Goal: Information Seeking & Learning: Check status

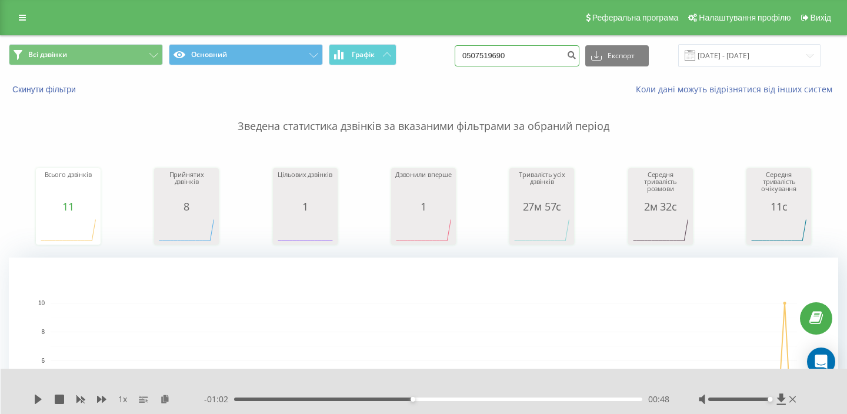
click at [545, 57] on input "0507519690" at bounding box center [517, 55] width 125 height 21
paste input "732966969"
type input "0732966969"
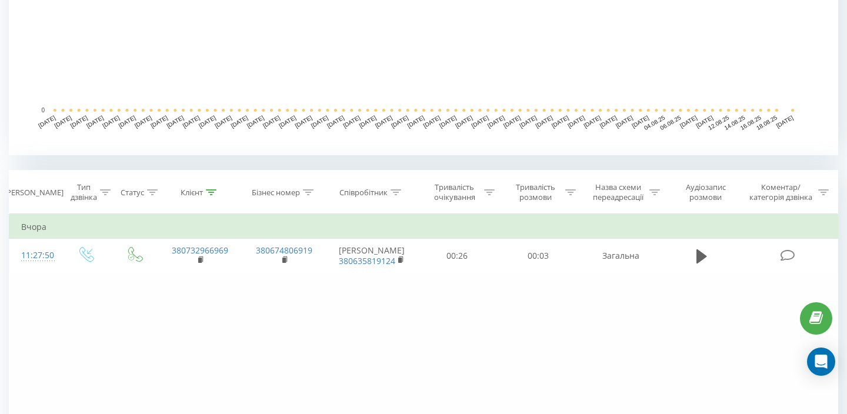
scroll to position [336, 0]
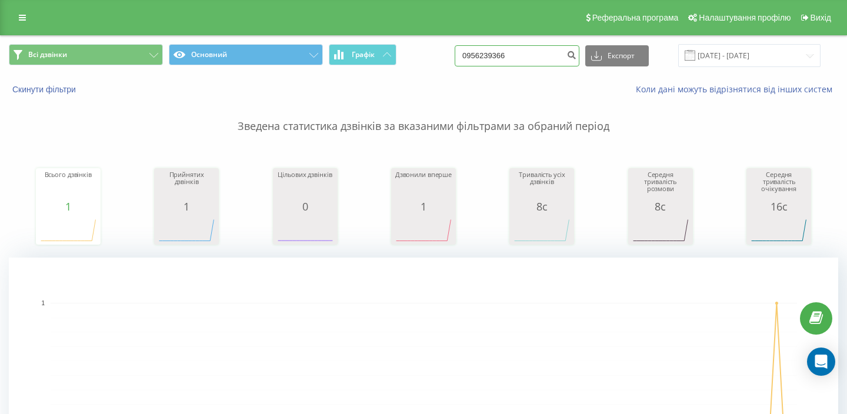
click at [527, 54] on input "0956239366" at bounding box center [517, 55] width 125 height 21
paste input "639437633"
type input "0639437633"
click at [526, 61] on input "0639437633" at bounding box center [517, 55] width 125 height 21
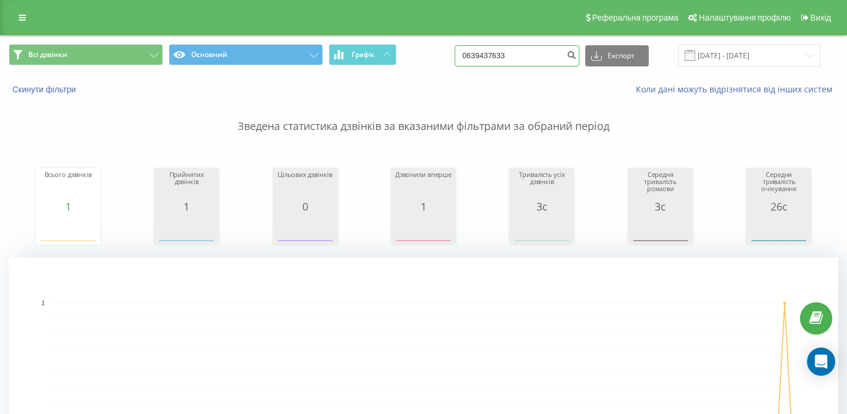
click at [526, 61] on input "0639437633" at bounding box center [517, 55] width 125 height 21
paste input "958250999"
type input "0958250999"
click at [521, 64] on input "0958250999" at bounding box center [517, 55] width 125 height 21
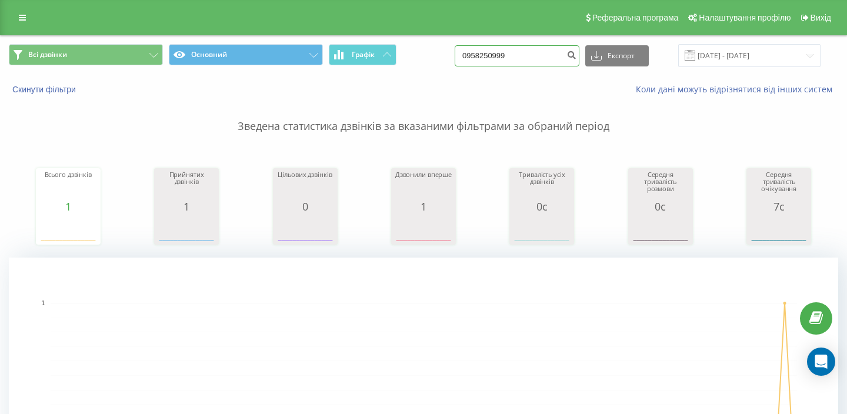
click at [521, 63] on input "0958250999" at bounding box center [517, 55] width 125 height 21
paste input "0507519690"
paste input
type input "0507519690"
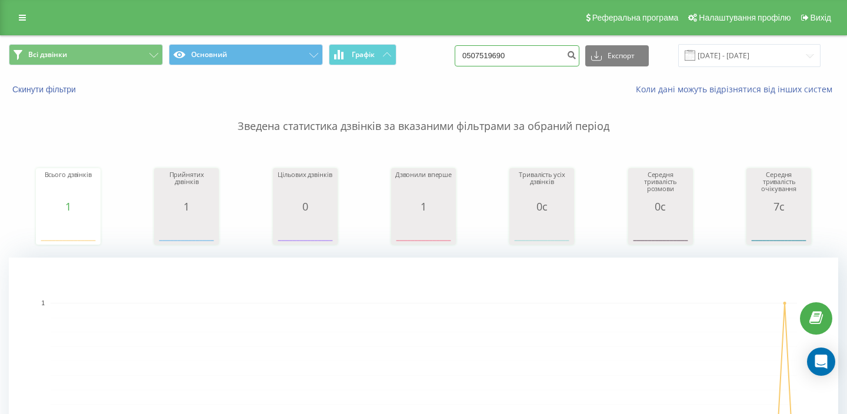
scroll to position [0, 0]
click at [538, 50] on input "0732966969" at bounding box center [517, 55] width 125 height 21
paste input "968986834"
type input "0968986834"
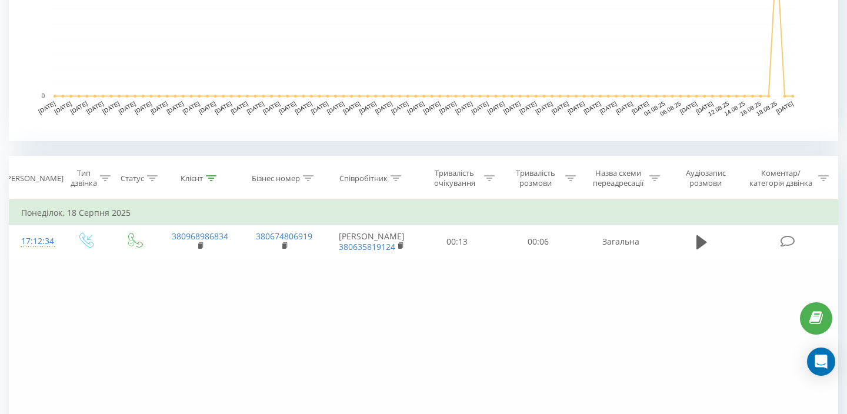
scroll to position [376, 0]
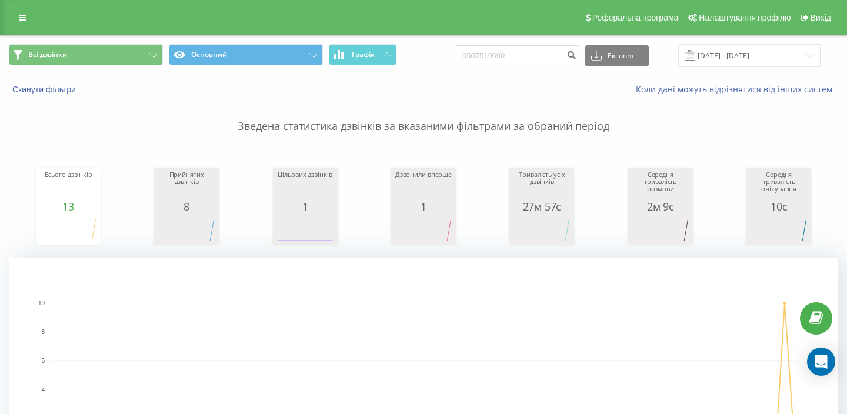
click at [545, 60] on input "0507519690" at bounding box center [517, 55] width 125 height 21
type input "0667072736"
click at [524, 67] on div "0667072736 Експорт .csv .xls .xlsx [DATE] - [DATE]" at bounding box center [638, 55] width 366 height 23
click at [524, 62] on input "0667072736" at bounding box center [517, 55] width 125 height 21
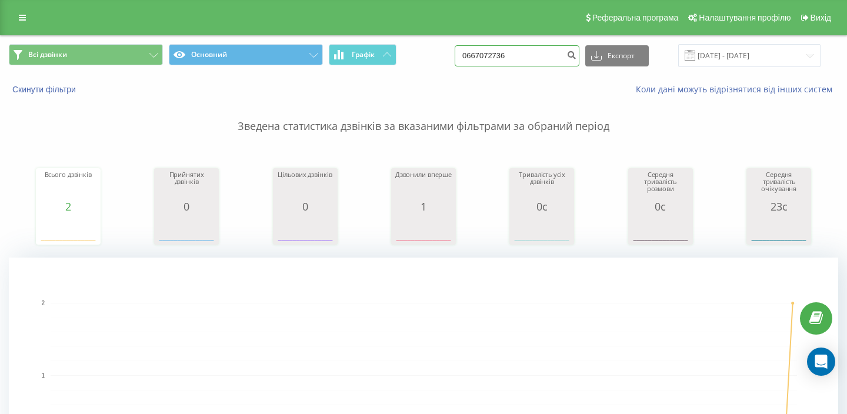
click at [524, 61] on input "0667072736" at bounding box center [517, 55] width 125 height 21
paste input "352705"
type input "0667352705"
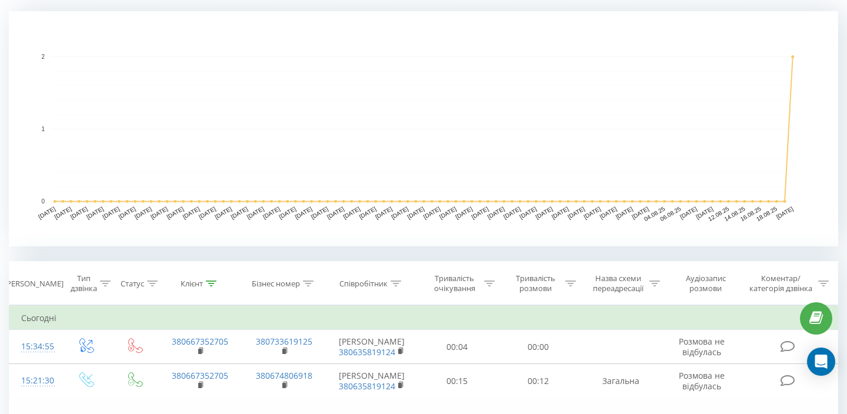
scroll to position [254, 0]
